Goal: Transaction & Acquisition: Purchase product/service

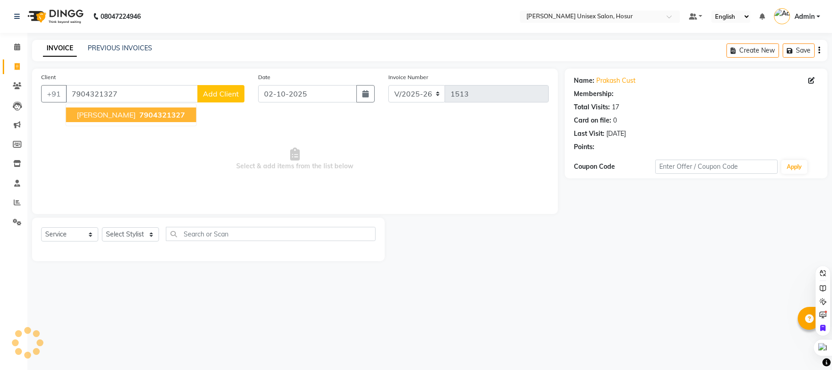
select select "6189"
select select "service"
click at [113, 116] on span "[PERSON_NAME]" at bounding box center [106, 114] width 59 height 9
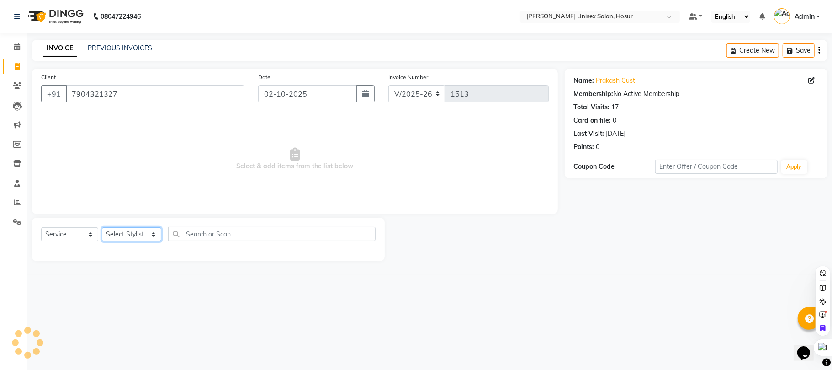
click at [135, 235] on select "Select Stylist [PERSON_NAME] [PERSON_NAME] Manager [PERSON_NAME] [PERSON_NAME] …" at bounding box center [131, 234] width 59 height 14
select select "68440"
click at [102, 227] on select "Select Stylist [PERSON_NAME] [PERSON_NAME] Manager [PERSON_NAME] [PERSON_NAME] …" at bounding box center [131, 234] width 59 height 14
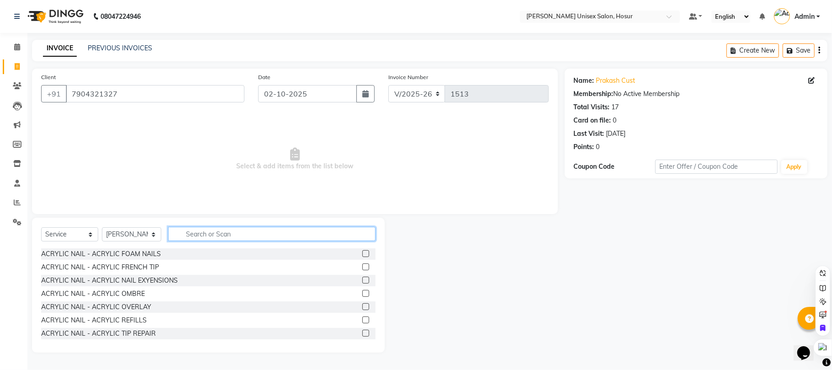
click at [210, 236] on input "text" at bounding box center [272, 234] width 208 height 14
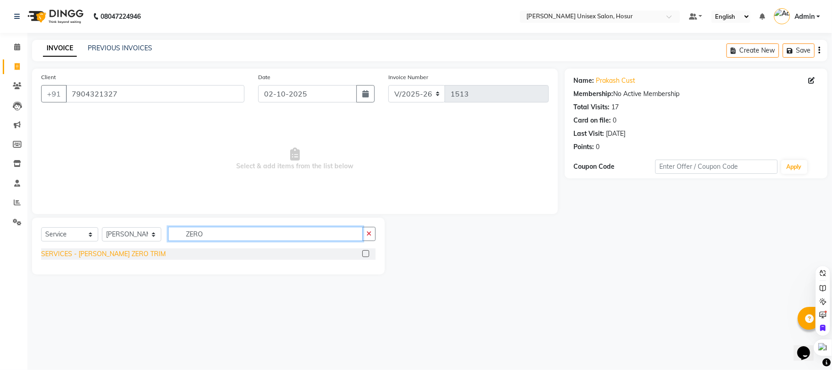
type input "ZERO"
click at [117, 254] on div "SERVICES - [PERSON_NAME] ZERO TRIM" at bounding box center [103, 254] width 125 height 10
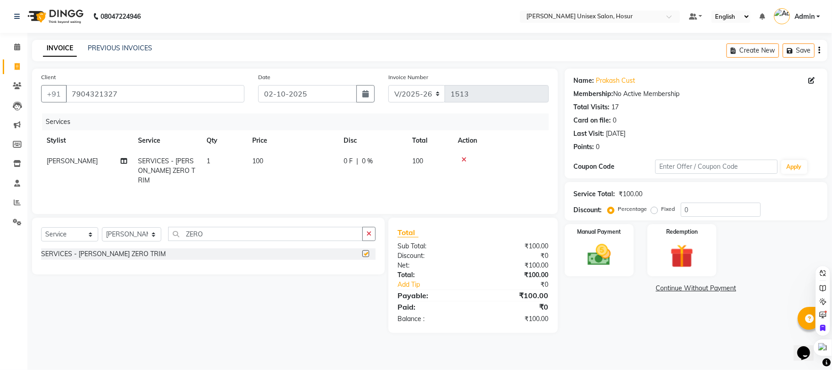
checkbox input "false"
click at [211, 161] on td "1" at bounding box center [224, 171] width 46 height 40
select select "68440"
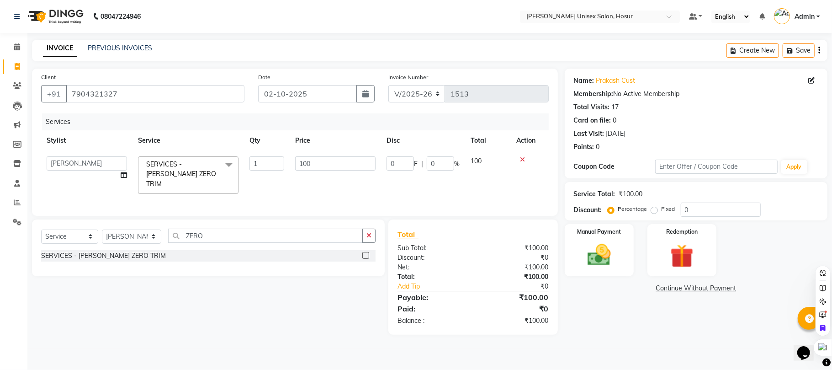
click at [211, 161] on span "SERVICES - [PERSON_NAME] ZERO TRIM x" at bounding box center [184, 174] width 80 height 29
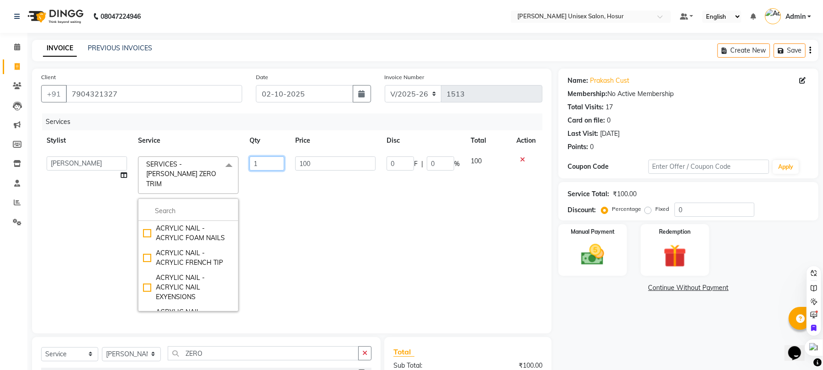
click at [267, 167] on input "1" at bounding box center [267, 163] width 35 height 14
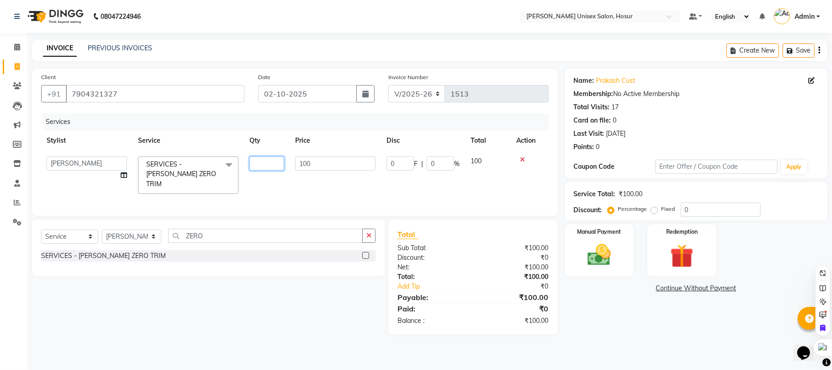
type input "2"
click at [242, 302] on div "Select Service Product Membership Package Voucher Prepaid Gift Card Select Styl…" at bounding box center [205, 276] width 360 height 115
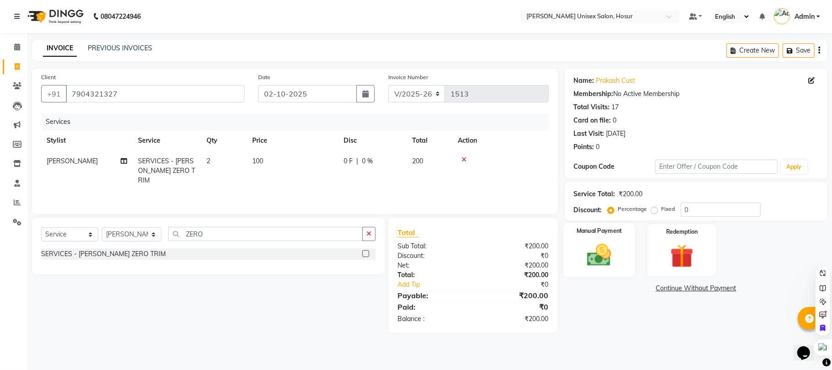
click at [607, 262] on img at bounding box center [600, 255] width 40 height 28
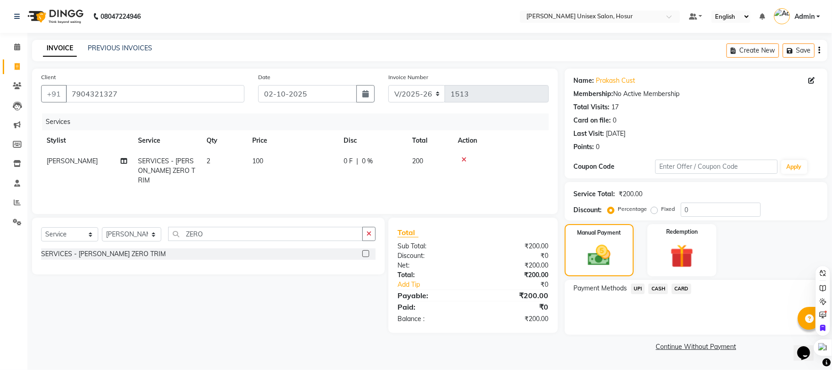
click at [635, 285] on span "UPI" at bounding box center [638, 288] width 14 height 11
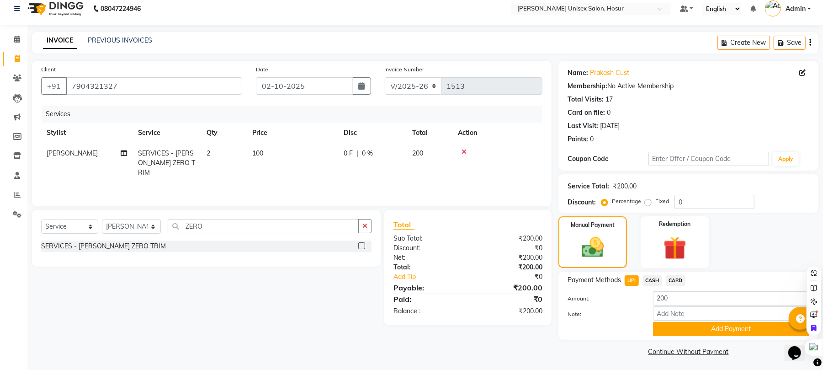
scroll to position [10, 0]
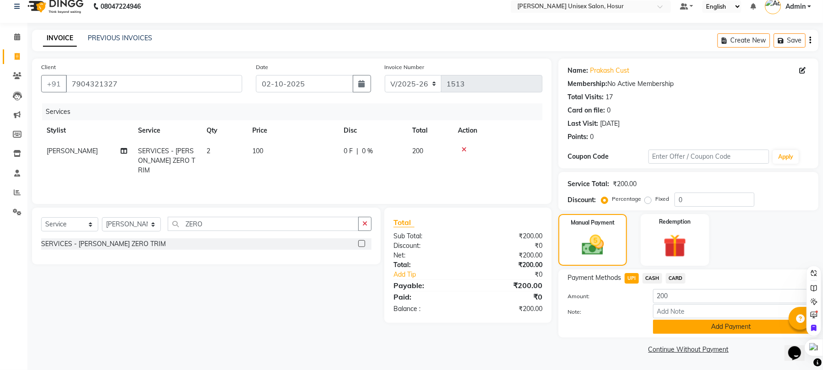
click at [676, 326] on button "Add Payment" at bounding box center [731, 326] width 156 height 14
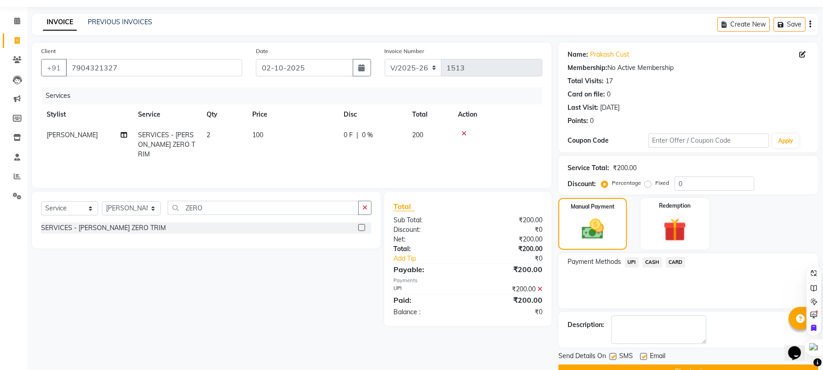
scroll to position [49, 0]
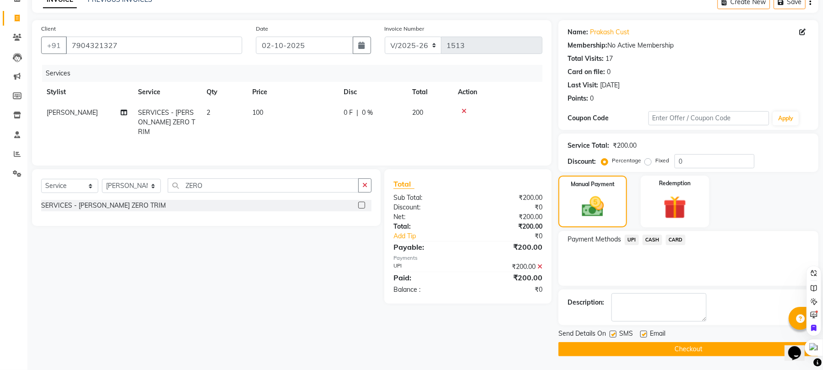
click at [649, 351] on button "Checkout" at bounding box center [689, 349] width 260 height 14
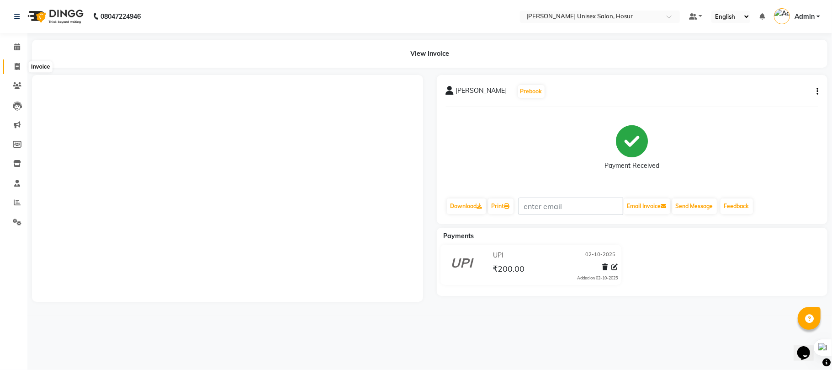
click at [16, 65] on icon at bounding box center [17, 66] width 5 height 7
select select "service"
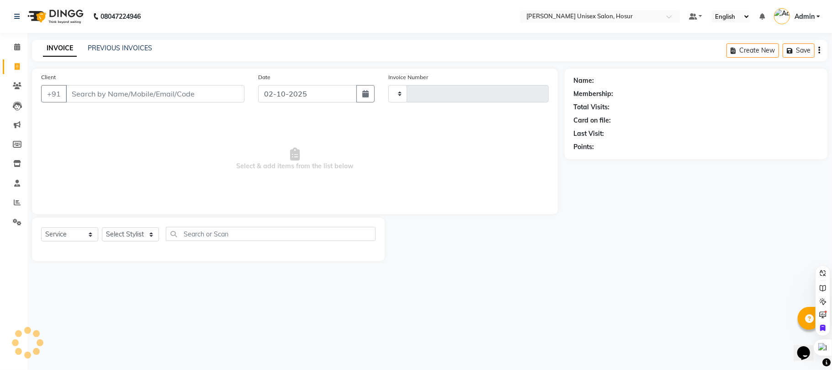
type input "1514"
select select "6189"
